Goal: Information Seeking & Learning: Learn about a topic

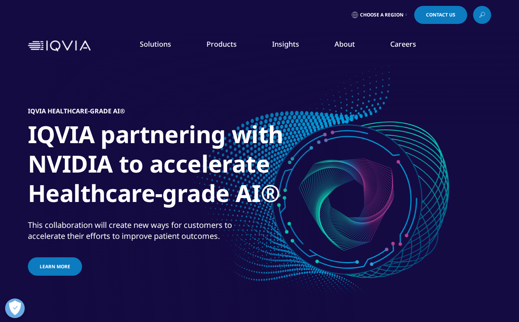
click at [65, 137] on h1 "IQVIA partnering with NVIDIA to accelerate Healthcare-grade AI®" at bounding box center [175, 166] width 294 height 93
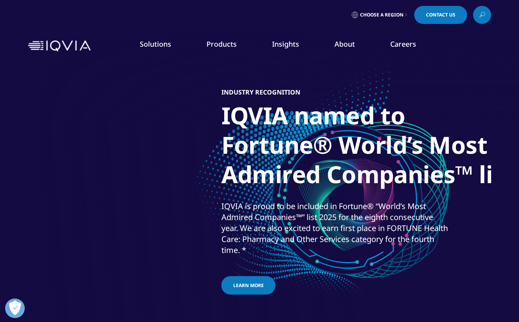
click at [2, 192] on section "IQVIA Event: TechIQ 2025​ See the future of AI & technology in life sciences​ T…" at bounding box center [259, 176] width 519 height 353
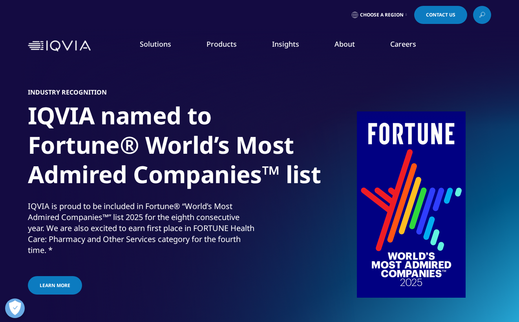
click at [322, 185] on h1 "IQVIA named to Fortune® World’s Most Admired Companies™ list" at bounding box center [175, 147] width 294 height 93
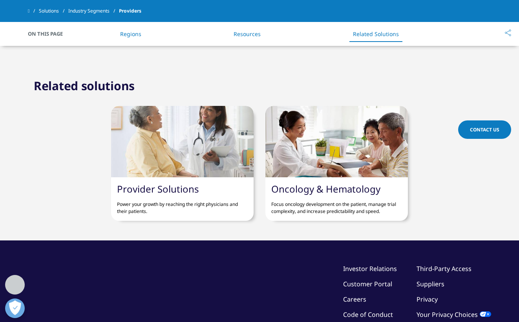
scroll to position [910, 0]
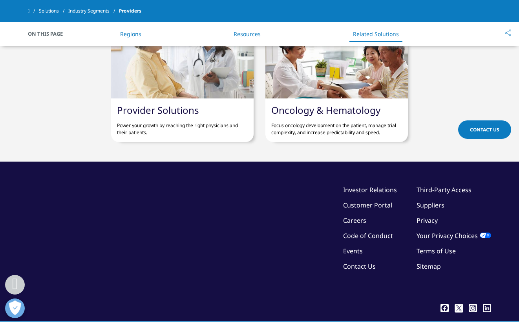
click at [167, 104] on link "Provider Solutions" at bounding box center [158, 110] width 82 height 13
